Goal: Task Accomplishment & Management: Use online tool/utility

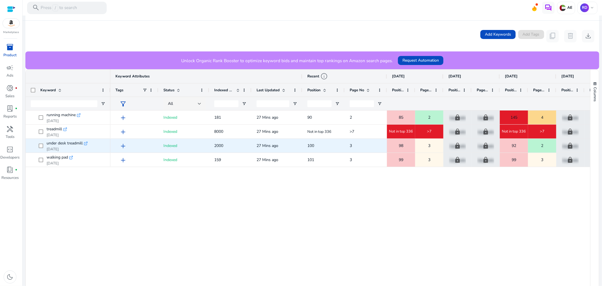
scroll to position [125, 0]
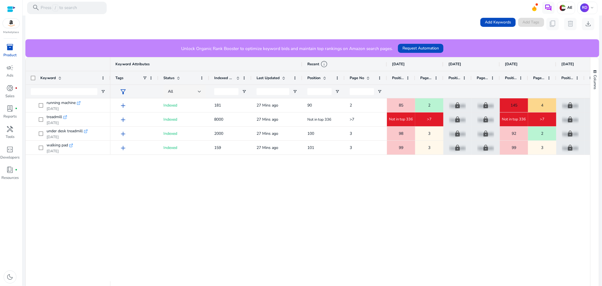
click at [359, 173] on div "add Indexed 181 27 Mins ago 90 2 85 2 lock Upgrade lock Upgrade 145 4 lock Upgr…" at bounding box center [350, 189] width 480 height 183
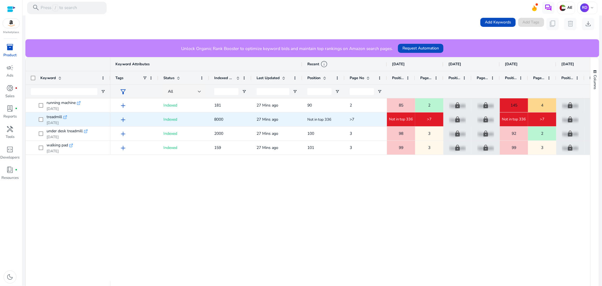
click at [429, 119] on span ">7" at bounding box center [429, 119] width 5 height 5
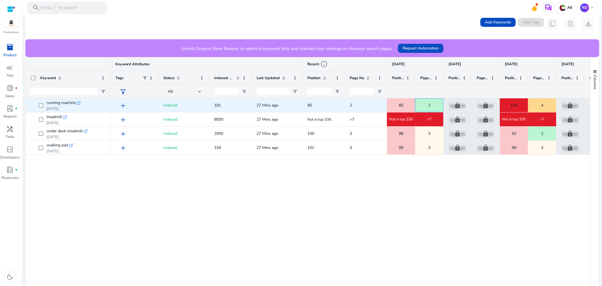
click at [430, 105] on span "2" at bounding box center [429, 105] width 2 height 12
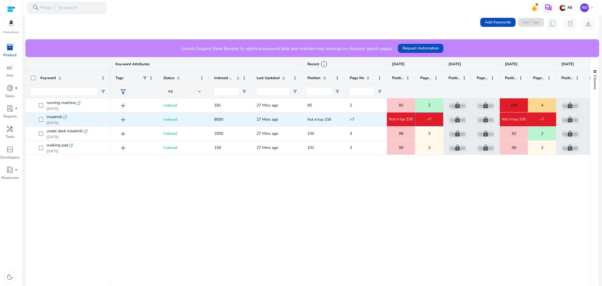
click at [427, 120] on span ">7" at bounding box center [429, 119] width 5 height 5
click at [218, 119] on span "8000" at bounding box center [218, 119] width 9 height 5
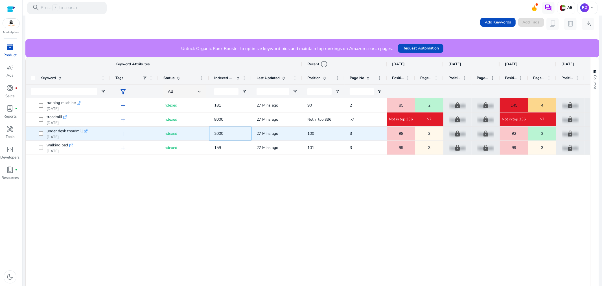
click at [223, 133] on span "2000" at bounding box center [218, 133] width 9 height 5
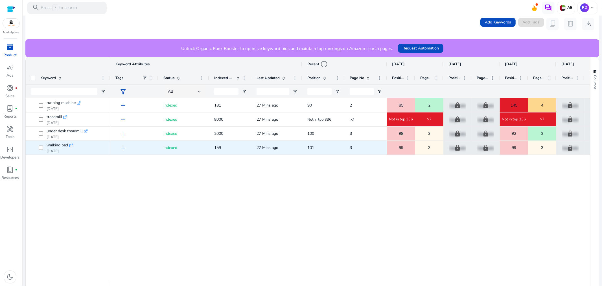
click at [225, 145] on span "159" at bounding box center [230, 148] width 32 height 12
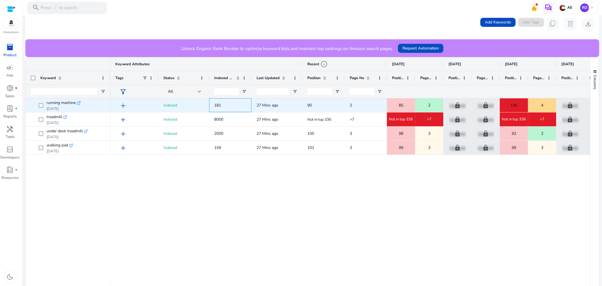
click at [223, 107] on span "181" at bounding box center [230, 105] width 32 height 12
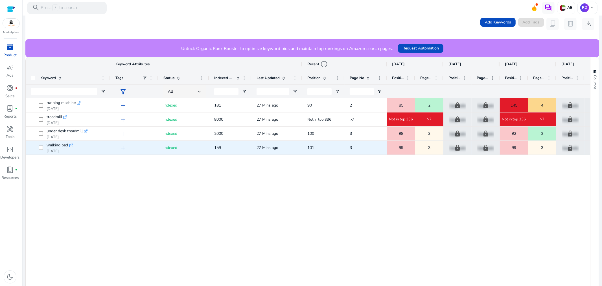
click at [430, 151] on span "3" at bounding box center [429, 148] width 2 height 12
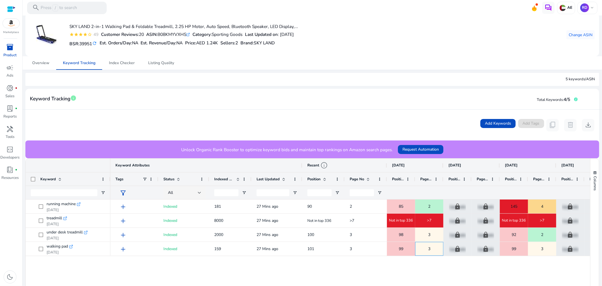
scroll to position [0, 0]
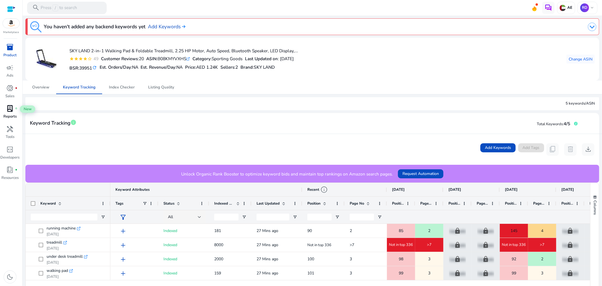
click at [12, 109] on span "lab_profile" at bounding box center [9, 108] width 7 height 7
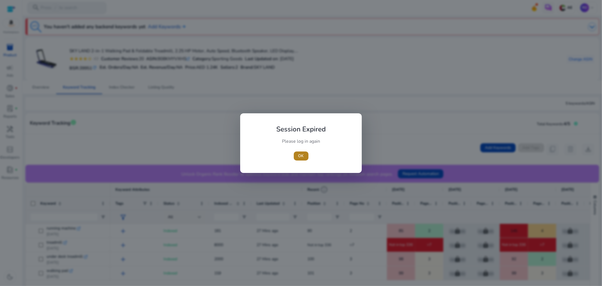
click at [296, 156] on span "button" at bounding box center [301, 156] width 15 height 14
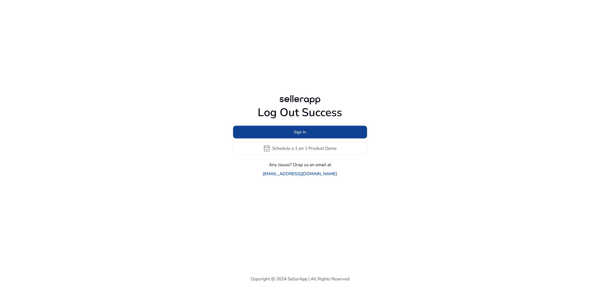
click at [290, 139] on span at bounding box center [300, 132] width 134 height 14
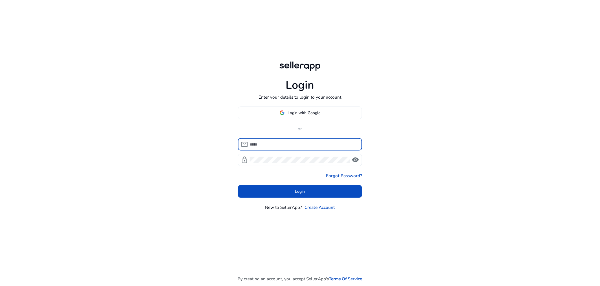
click at [290, 152] on div "mail lock visibility" at bounding box center [300, 152] width 124 height 28
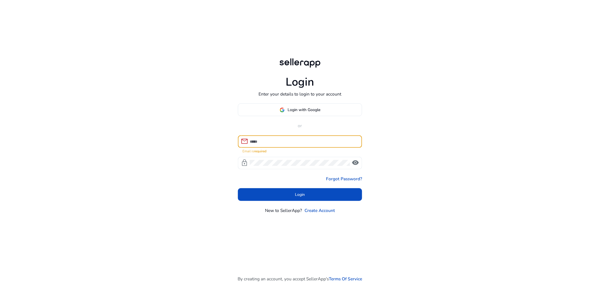
click at [287, 143] on input at bounding box center [304, 141] width 108 height 6
click at [274, 139] on input at bounding box center [304, 141] width 108 height 6
click at [278, 111] on span at bounding box center [300, 110] width 124 height 14
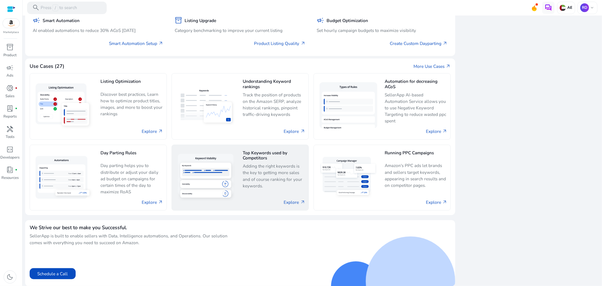
scroll to position [278, 0]
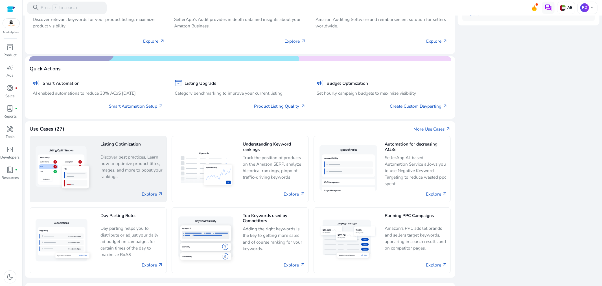
click at [144, 171] on p "Discover best practices, Learn how to optimize product titles, images, and more…" at bounding box center [132, 167] width 63 height 26
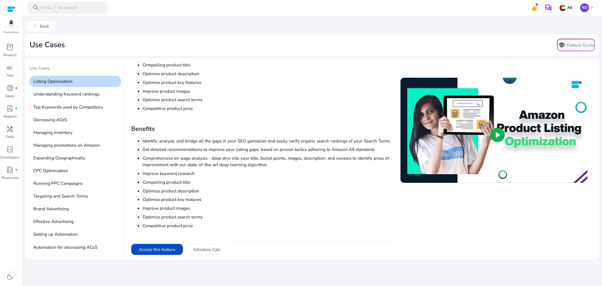
scroll to position [20, 0]
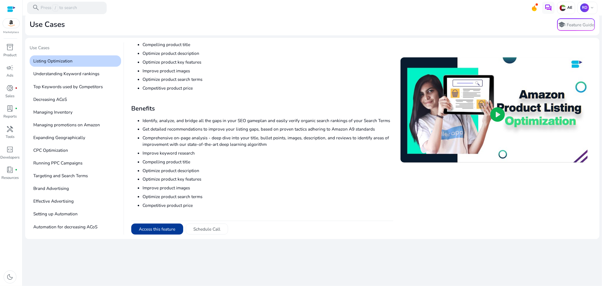
click at [154, 229] on button "Access this feature" at bounding box center [157, 228] width 52 height 11
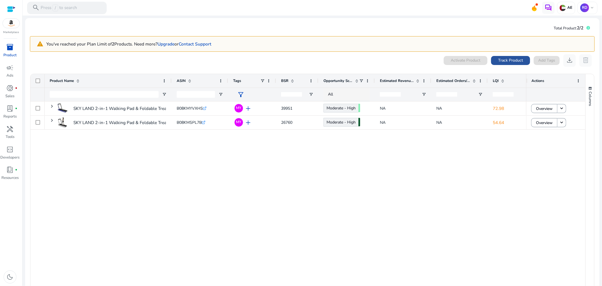
click at [505, 60] on span "Track Product" at bounding box center [510, 60] width 25 height 6
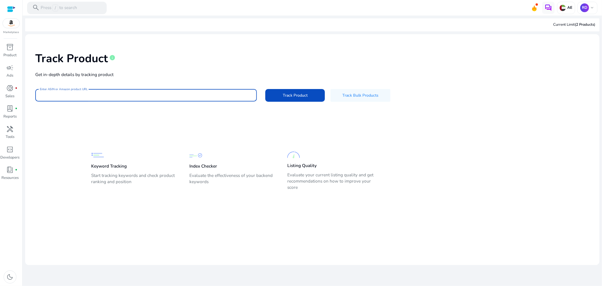
click at [166, 96] on input "Enter ASIN or Amazon product URL" at bounding box center [146, 95] width 213 height 6
